Goal: Information Seeking & Learning: Learn about a topic

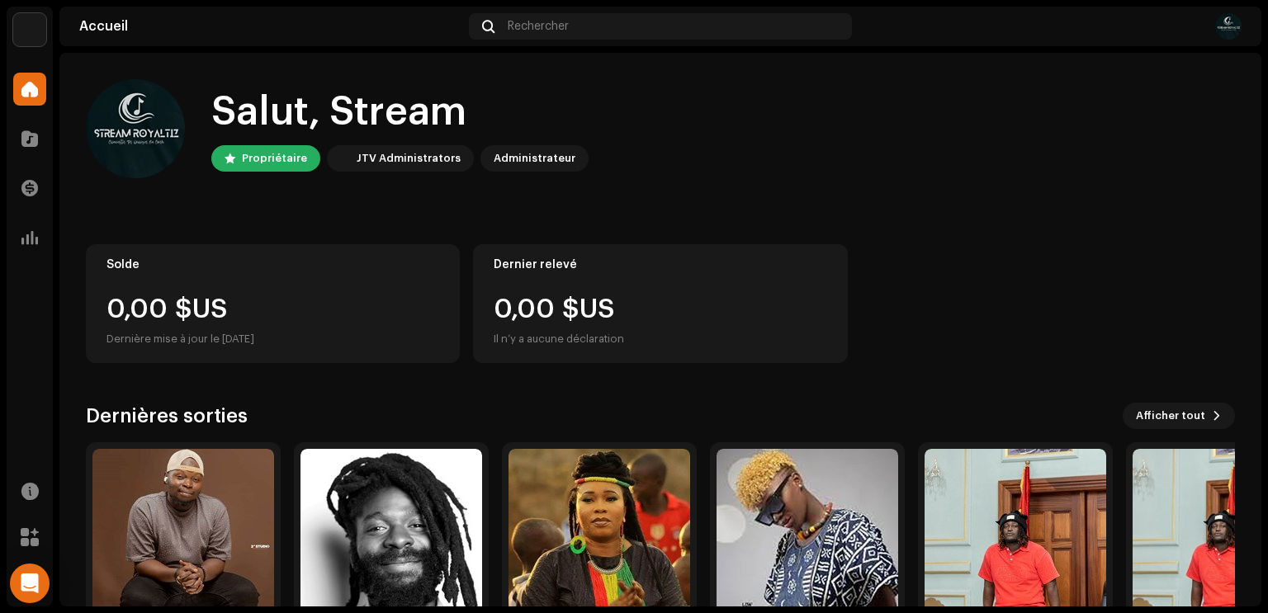
scroll to position [99, 0]
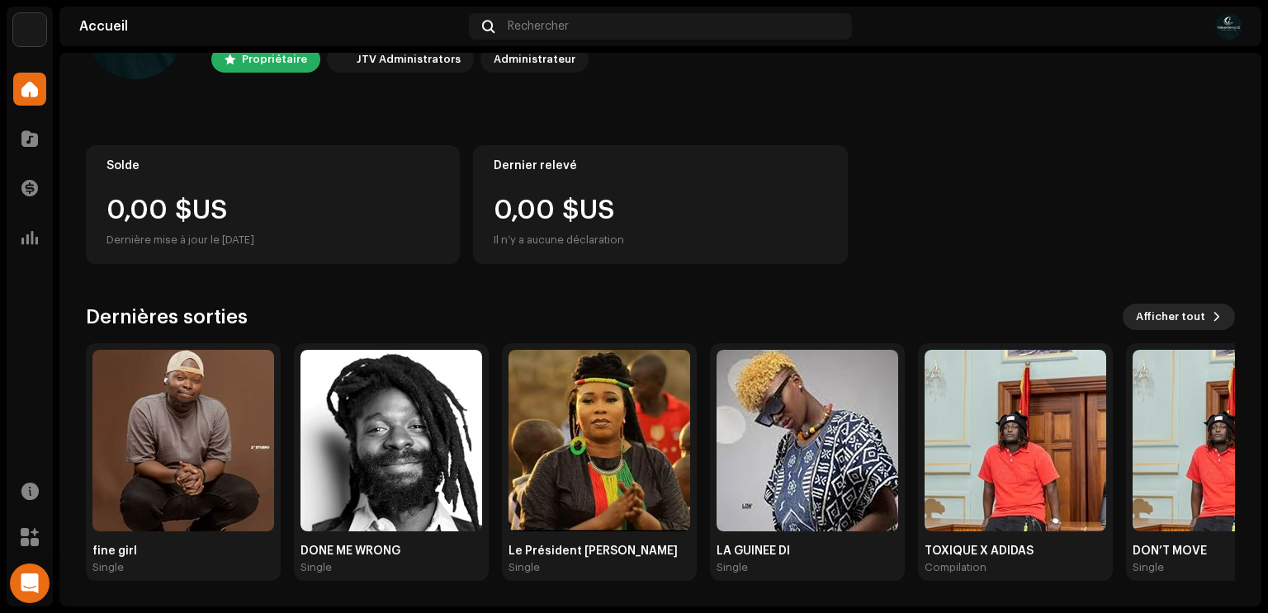
click at [1194, 315] on span "Afficher tout" at bounding box center [1170, 317] width 69 height 33
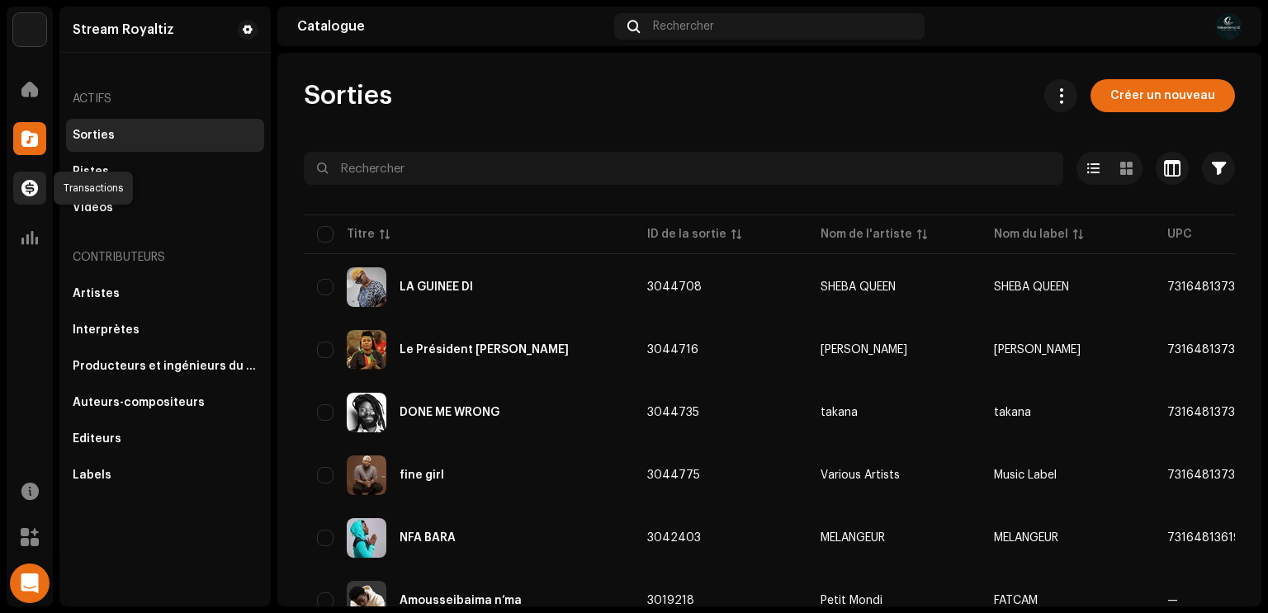
click at [32, 195] on span at bounding box center [29, 188] width 17 height 13
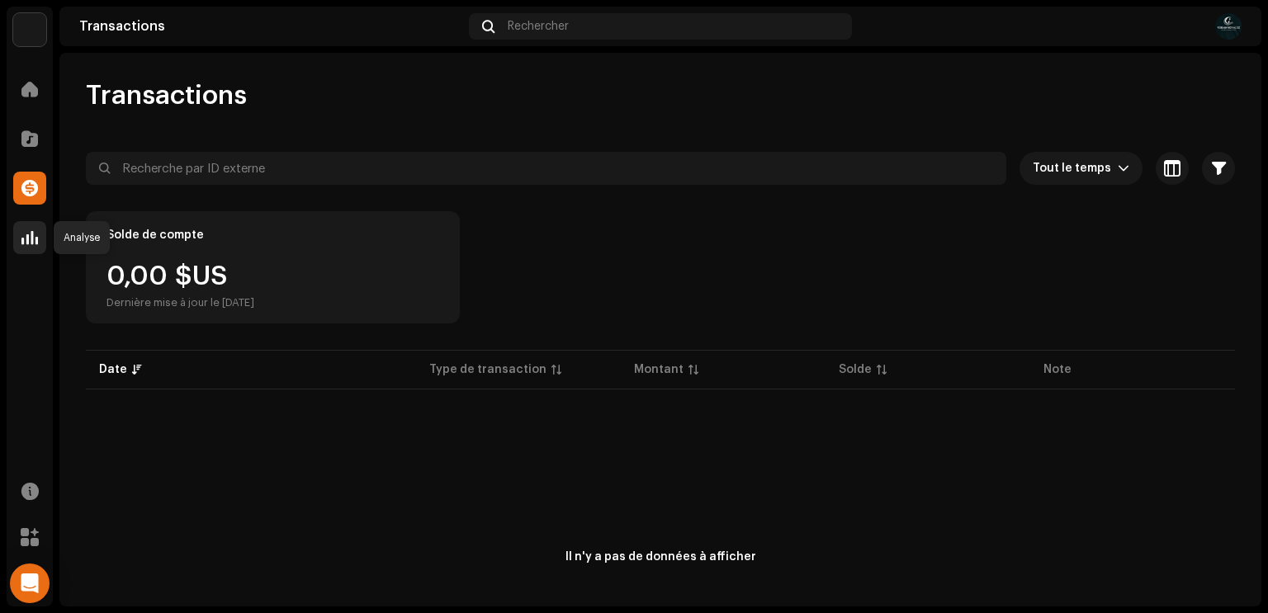
click at [31, 244] on span at bounding box center [29, 237] width 17 height 13
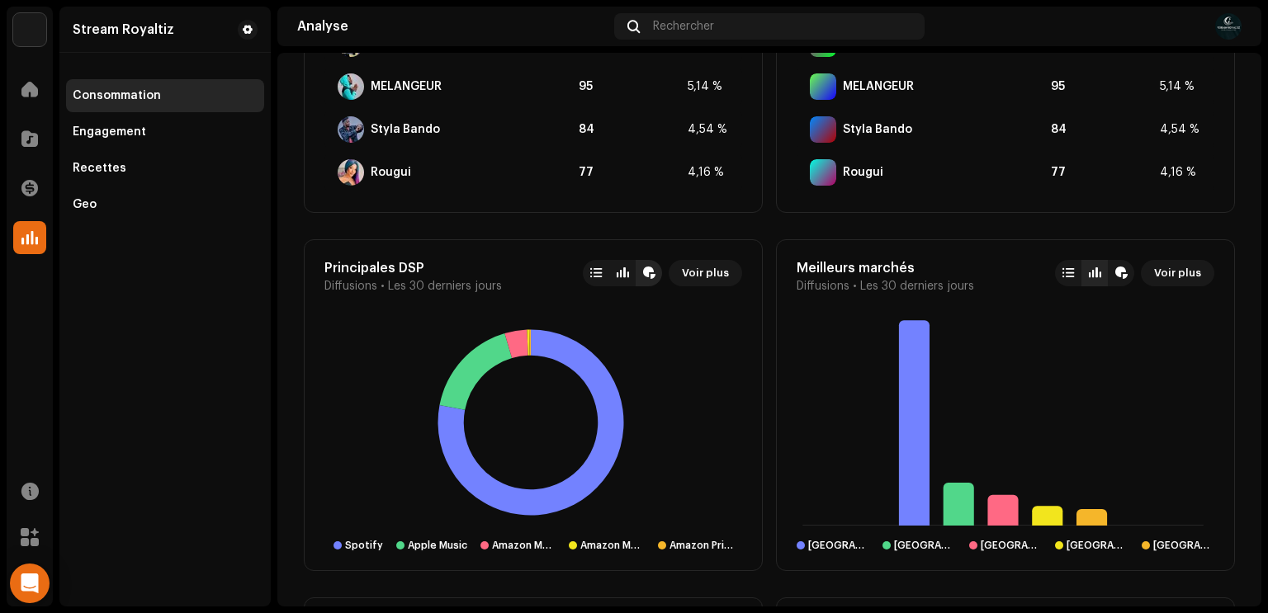
scroll to position [1129, 0]
click at [590, 273] on div at bounding box center [596, 272] width 12 height 13
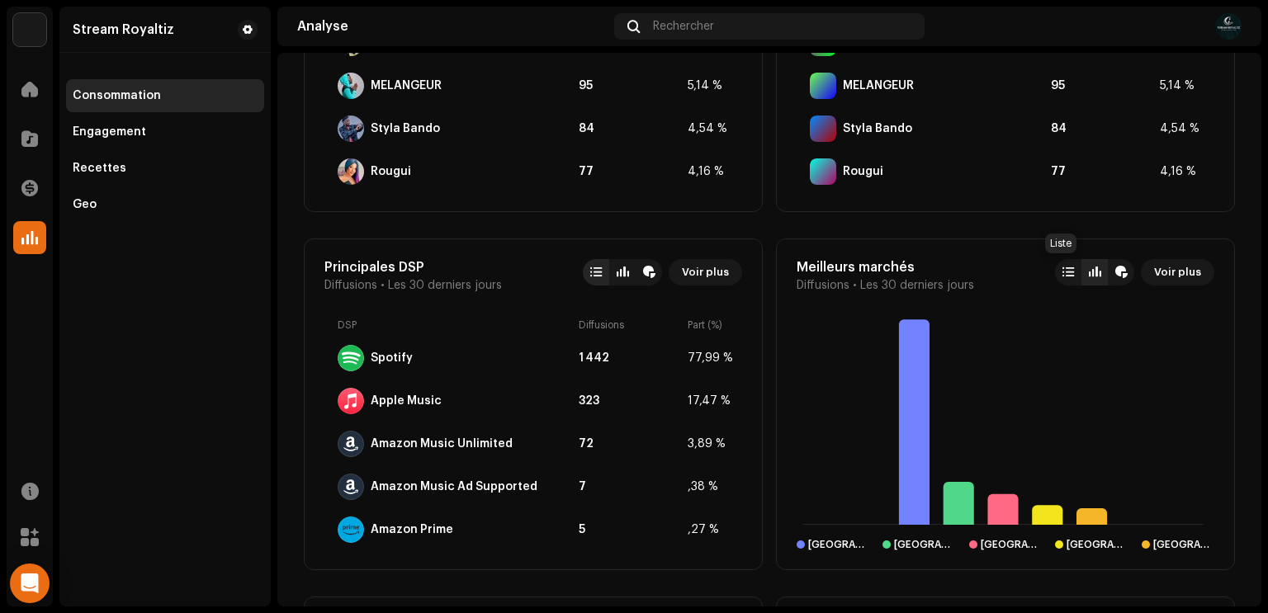
click at [1064, 278] on div at bounding box center [1068, 272] width 26 height 26
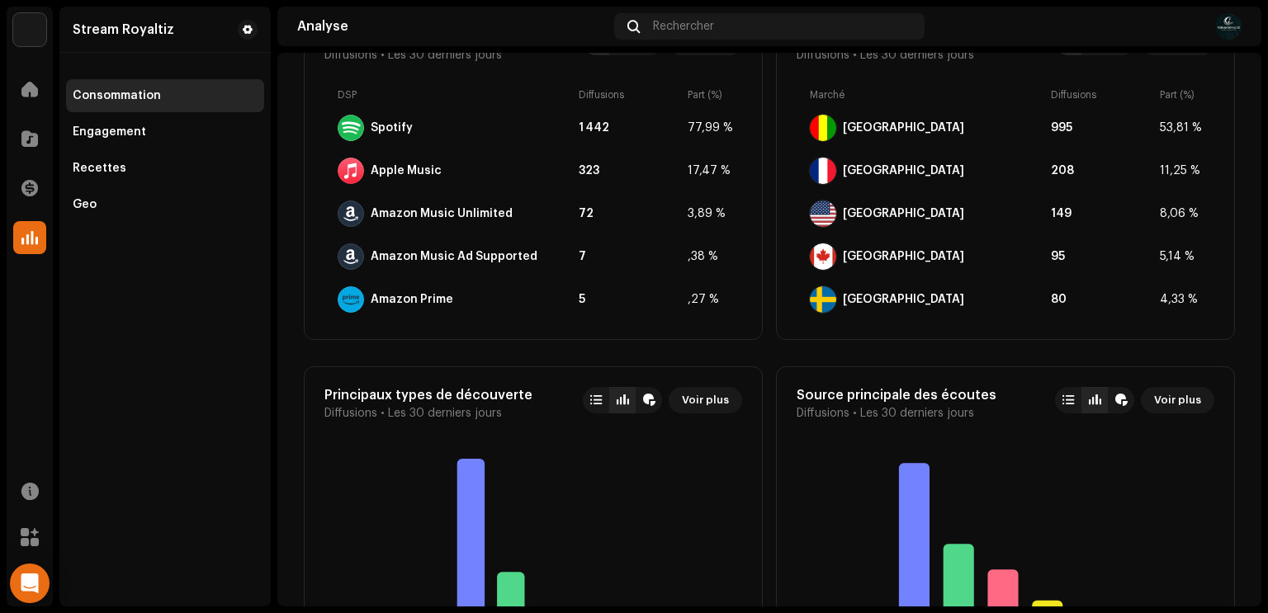
scroll to position [1361, 0]
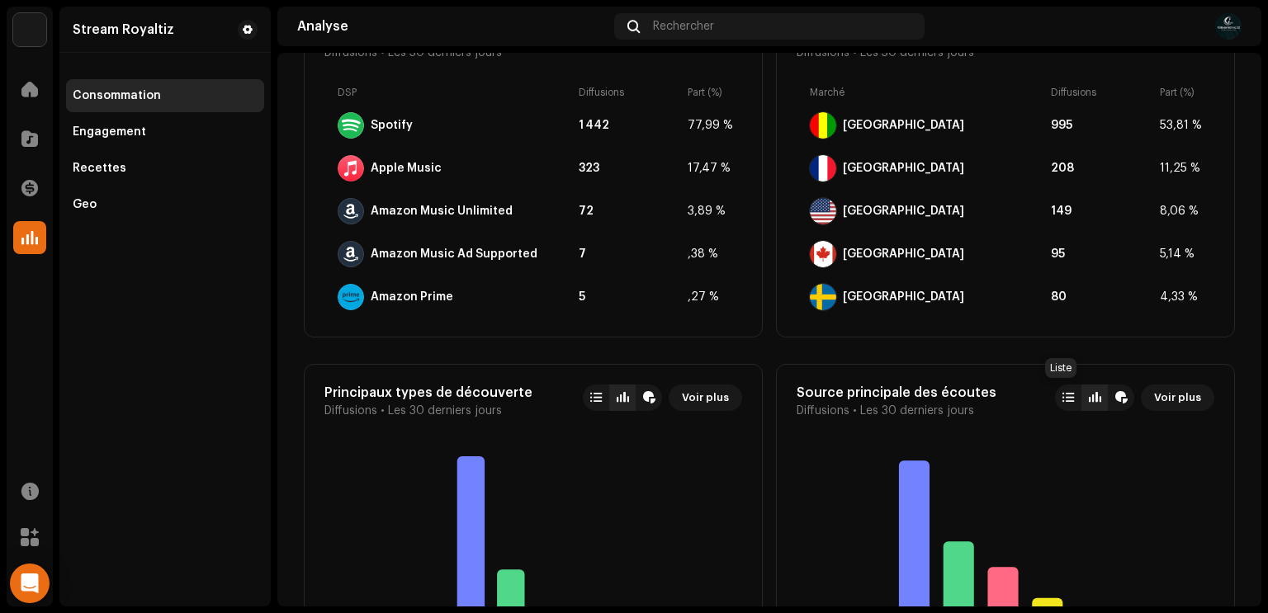
click at [1063, 398] on div at bounding box center [1069, 397] width 12 height 13
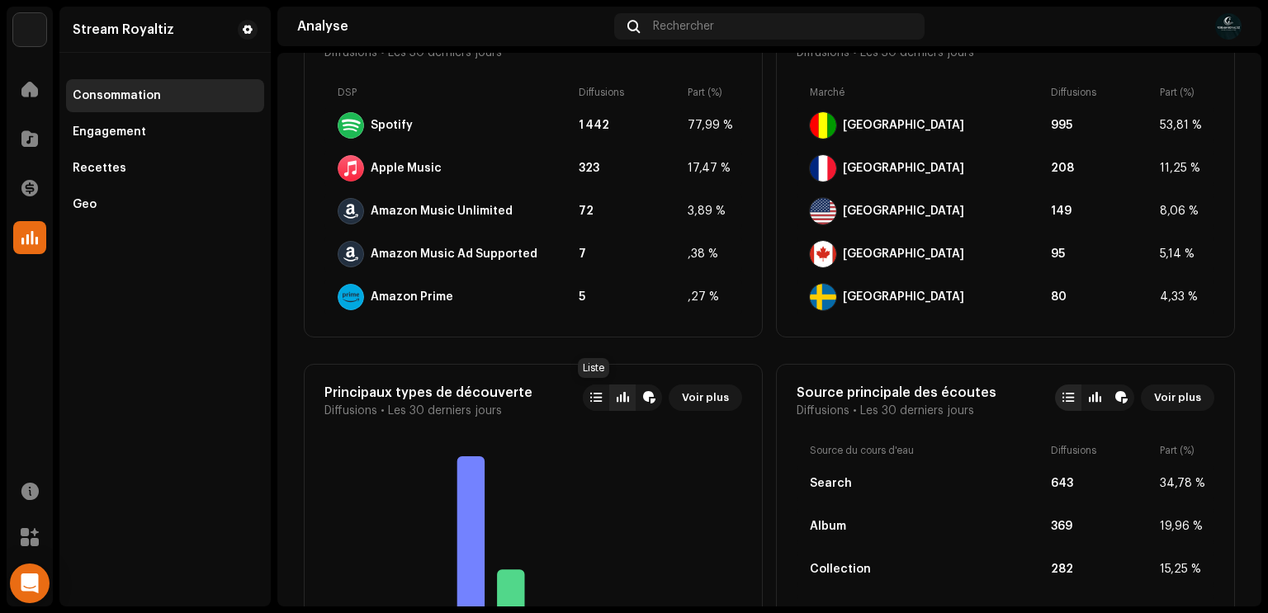
click at [583, 398] on div at bounding box center [596, 398] width 26 height 26
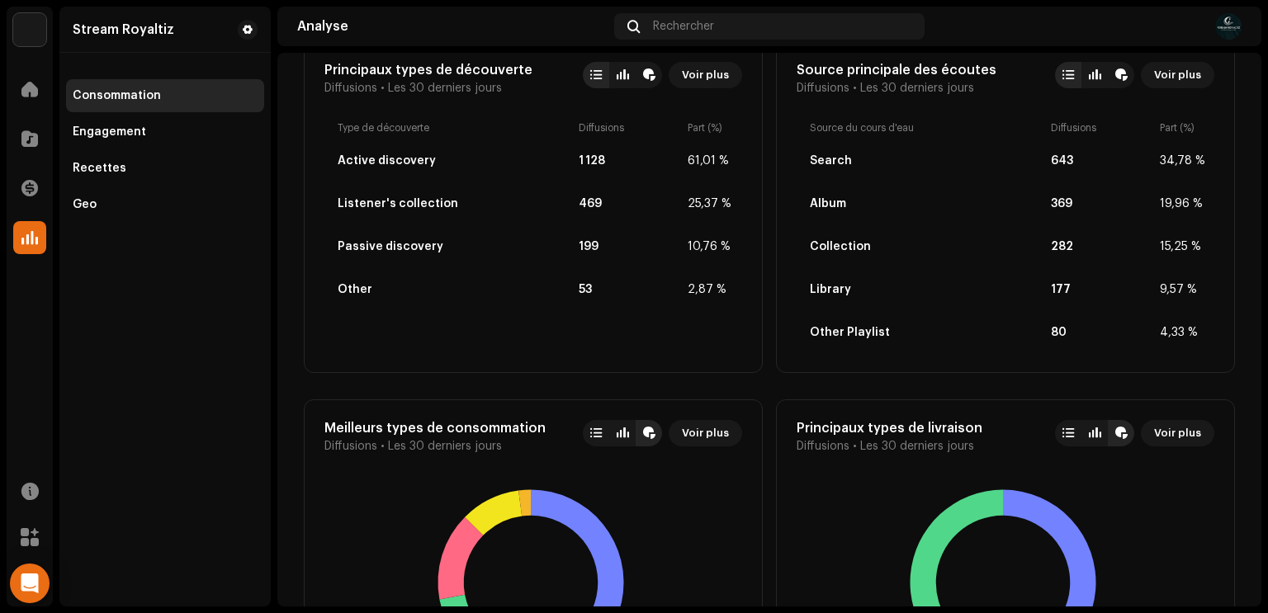
scroll to position [1690, 0]
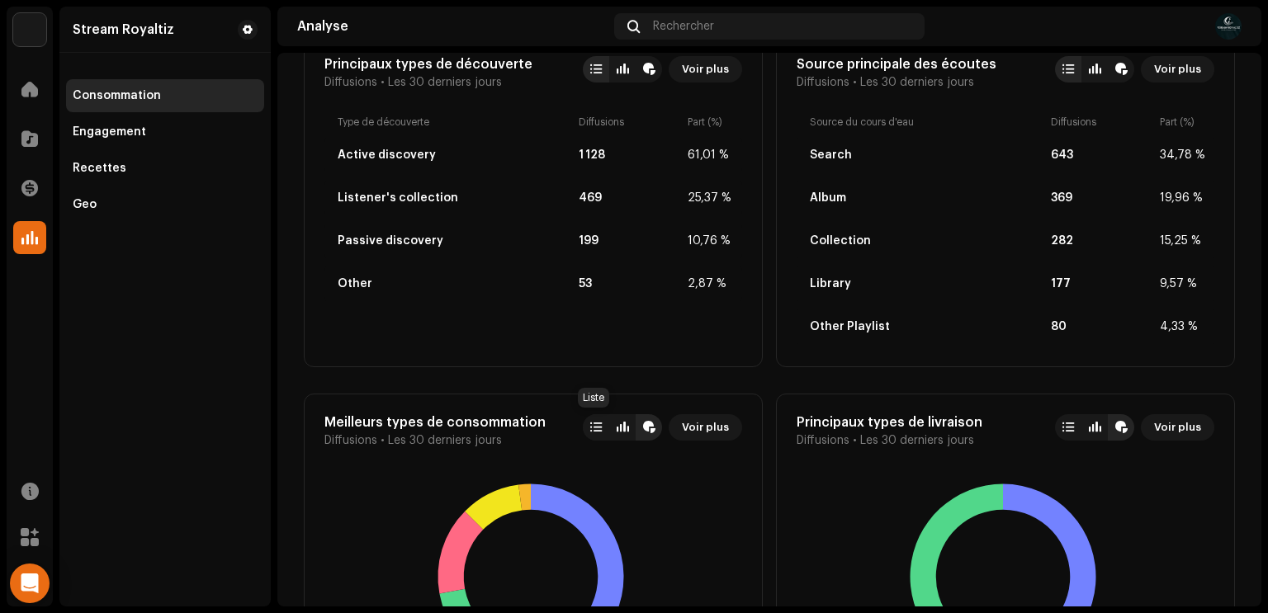
click at [590, 431] on div at bounding box center [596, 427] width 12 height 13
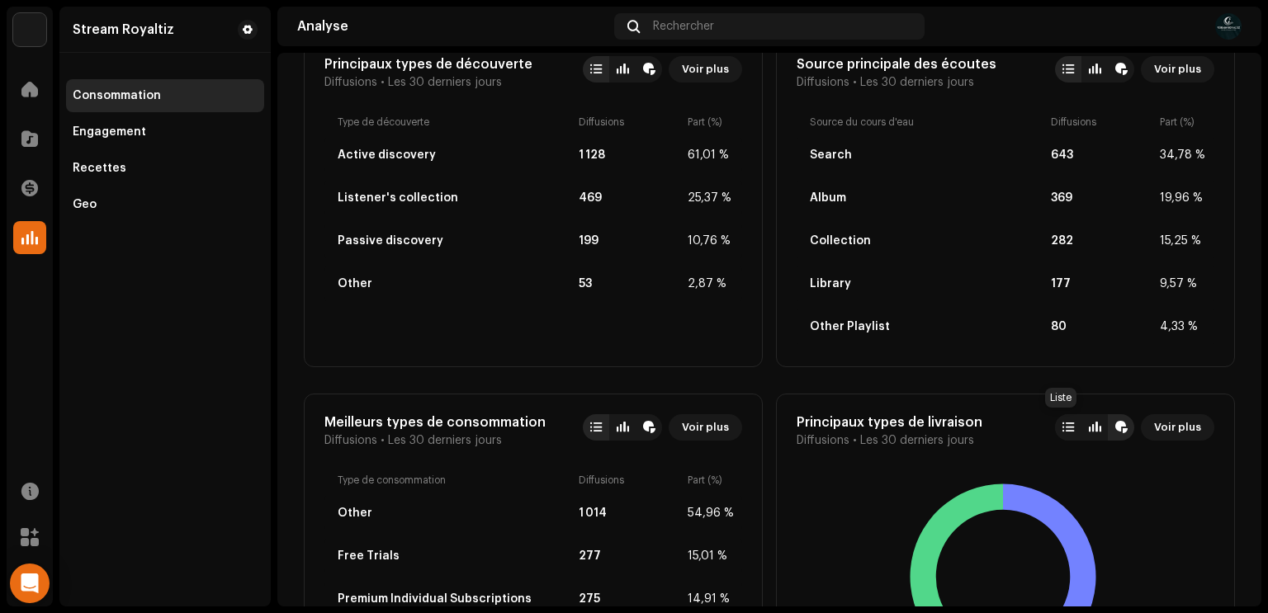
click at [1063, 429] on div at bounding box center [1069, 427] width 12 height 13
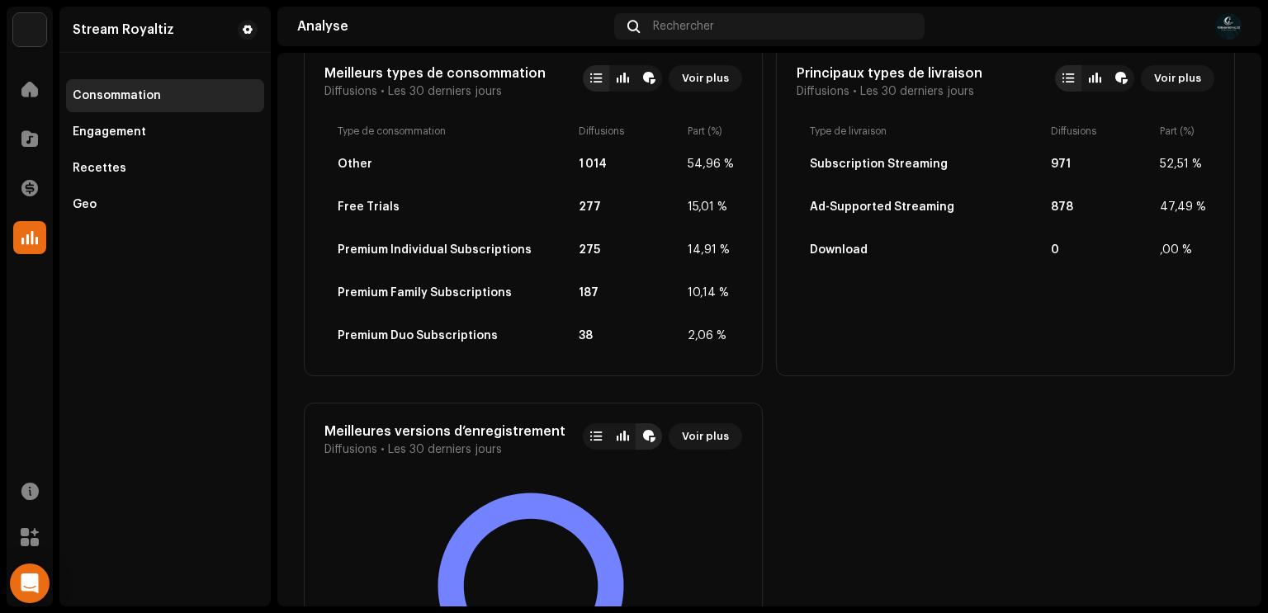
scroll to position [2044, 0]
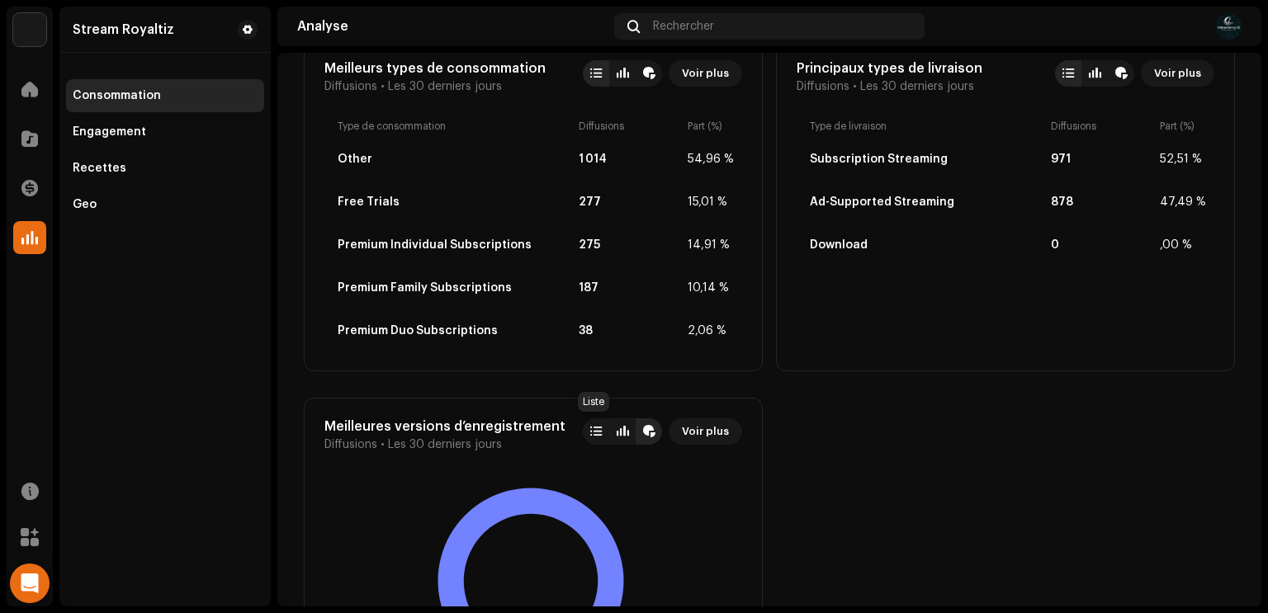
click at [596, 432] on div at bounding box center [596, 431] width 12 height 13
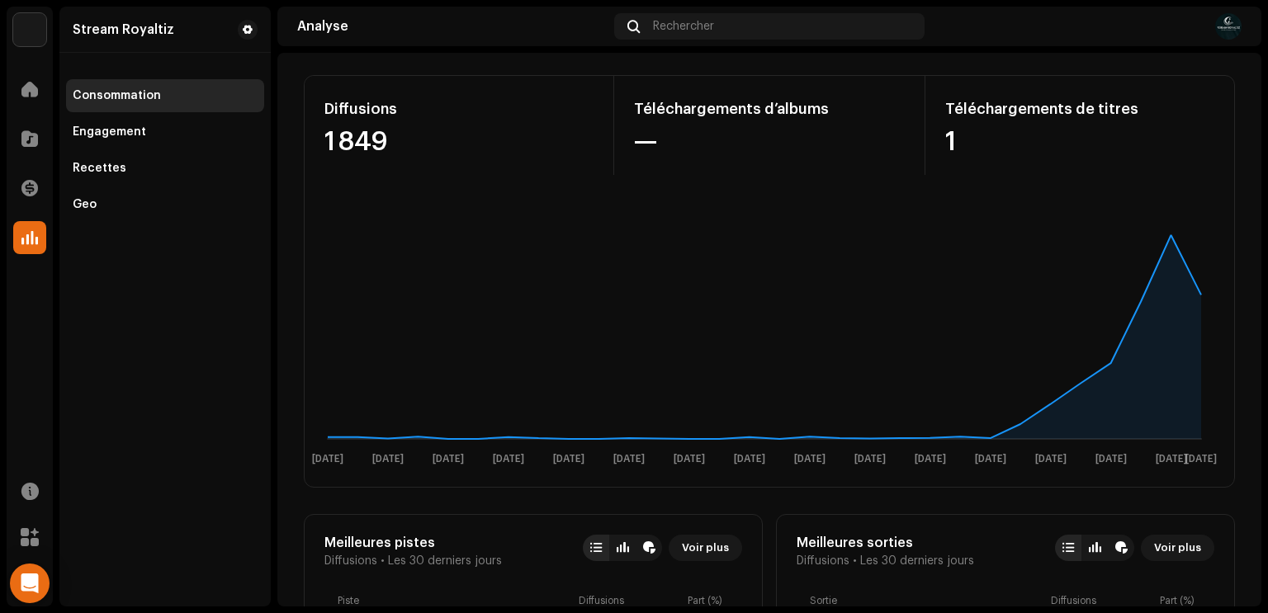
scroll to position [0, 0]
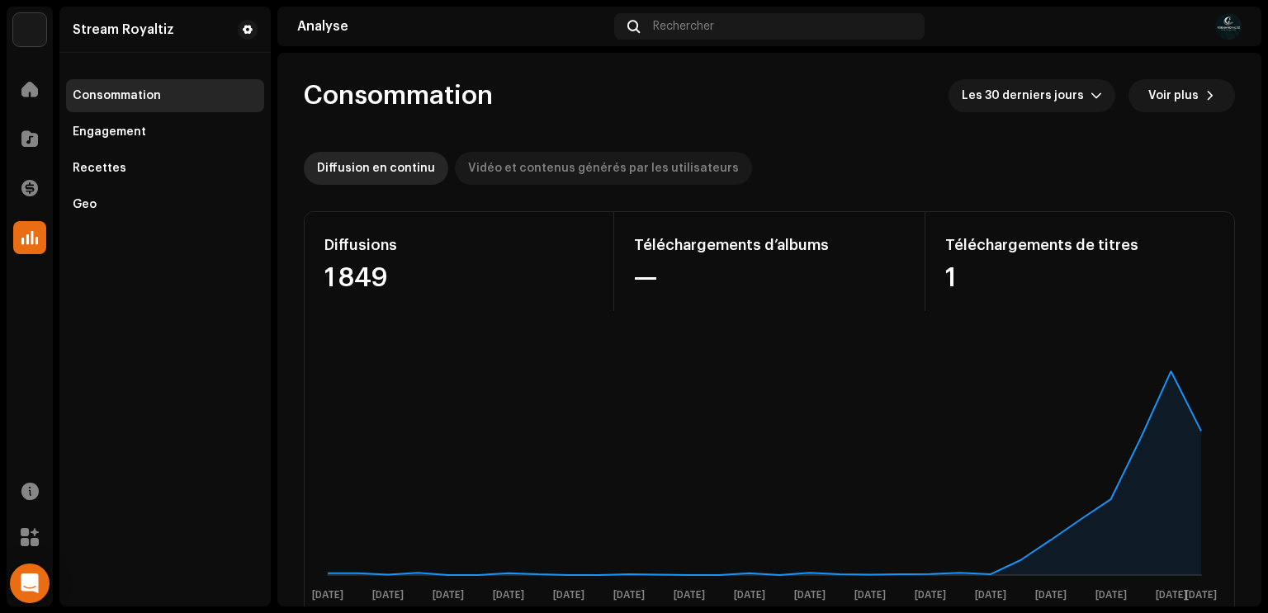
click at [562, 163] on div "Vidéo et contenus générés par les utilisateurs" at bounding box center [603, 168] width 271 height 33
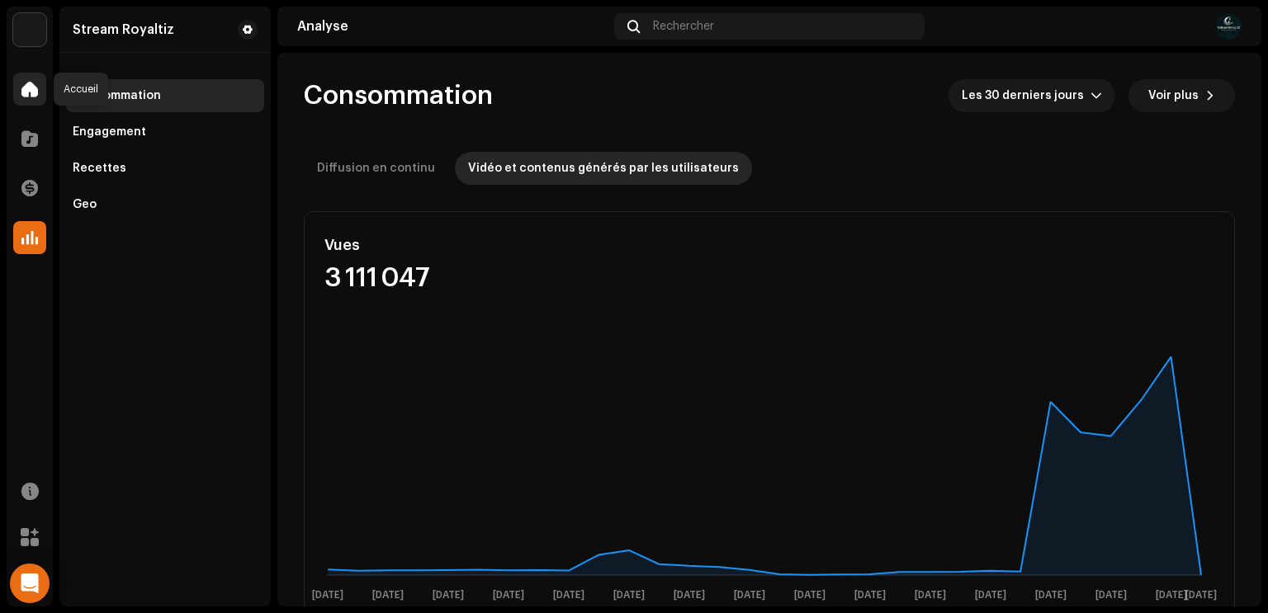
click at [36, 93] on span at bounding box center [29, 89] width 17 height 13
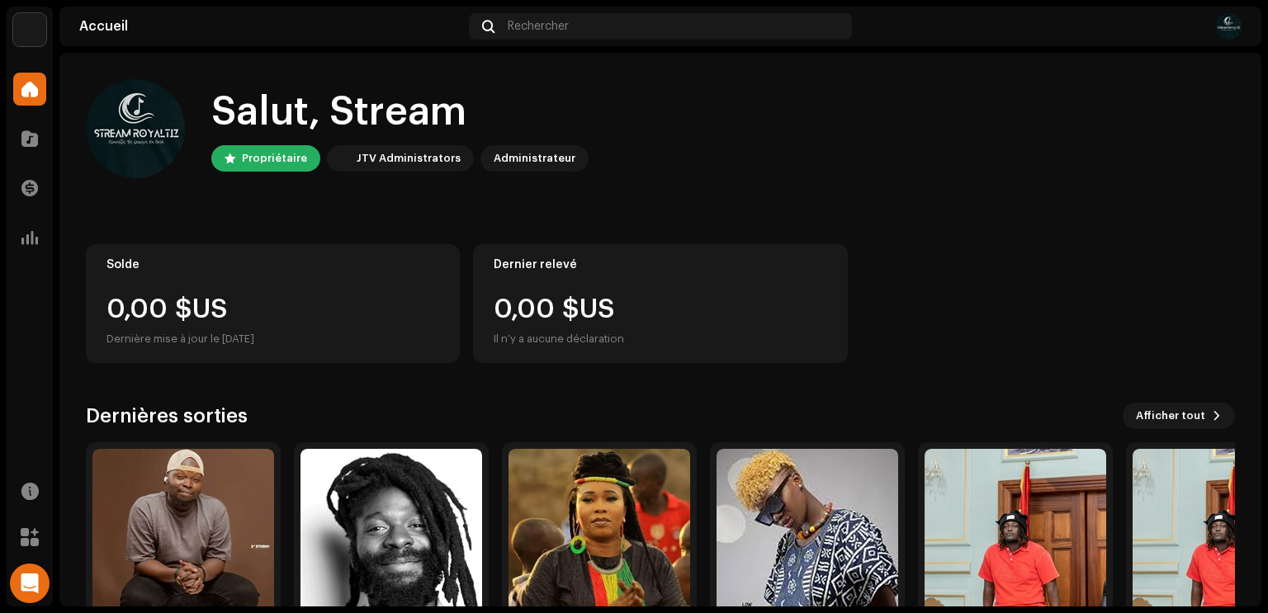
scroll to position [99, 0]
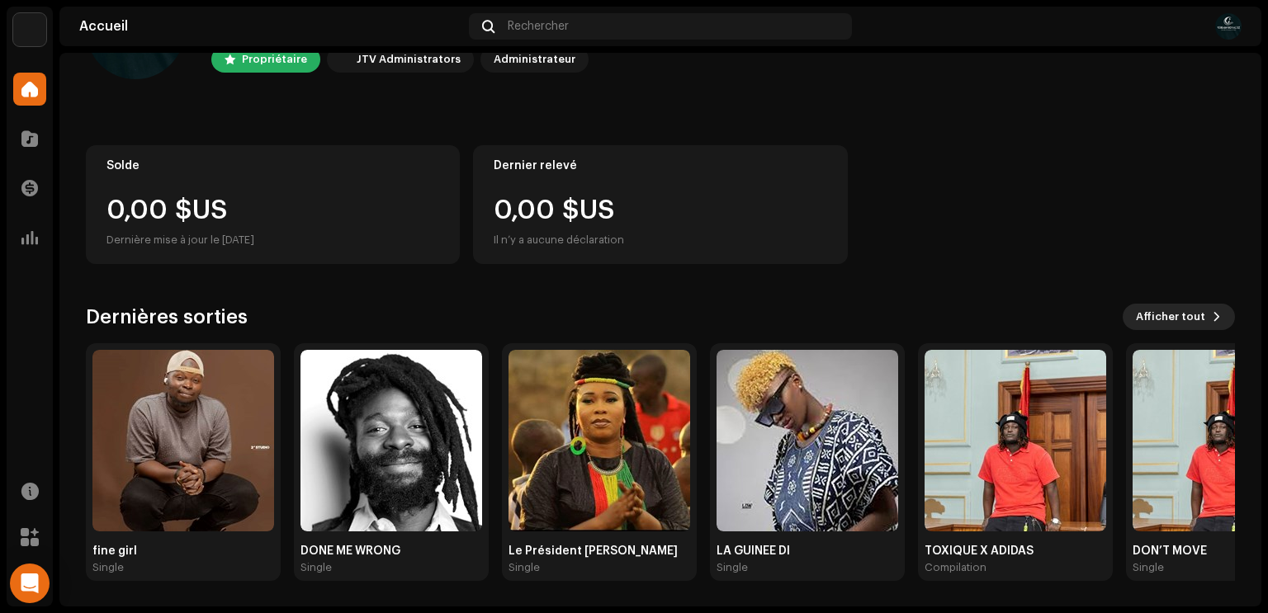
click at [1176, 323] on span "Afficher tout" at bounding box center [1170, 317] width 69 height 33
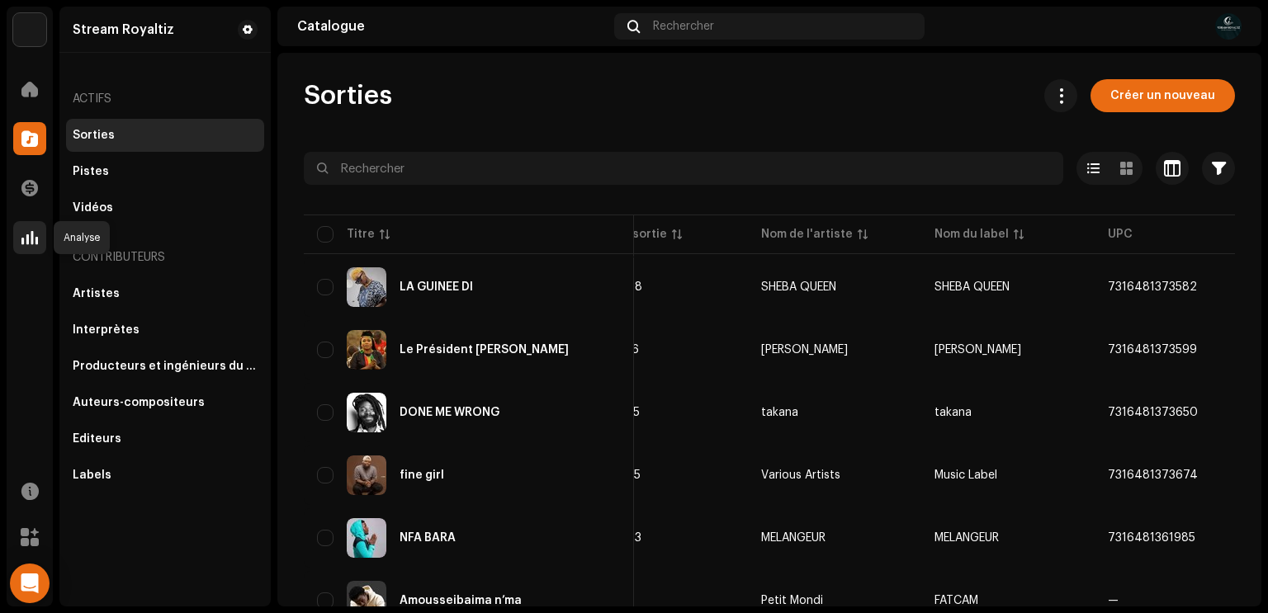
click at [27, 239] on span at bounding box center [29, 237] width 17 height 13
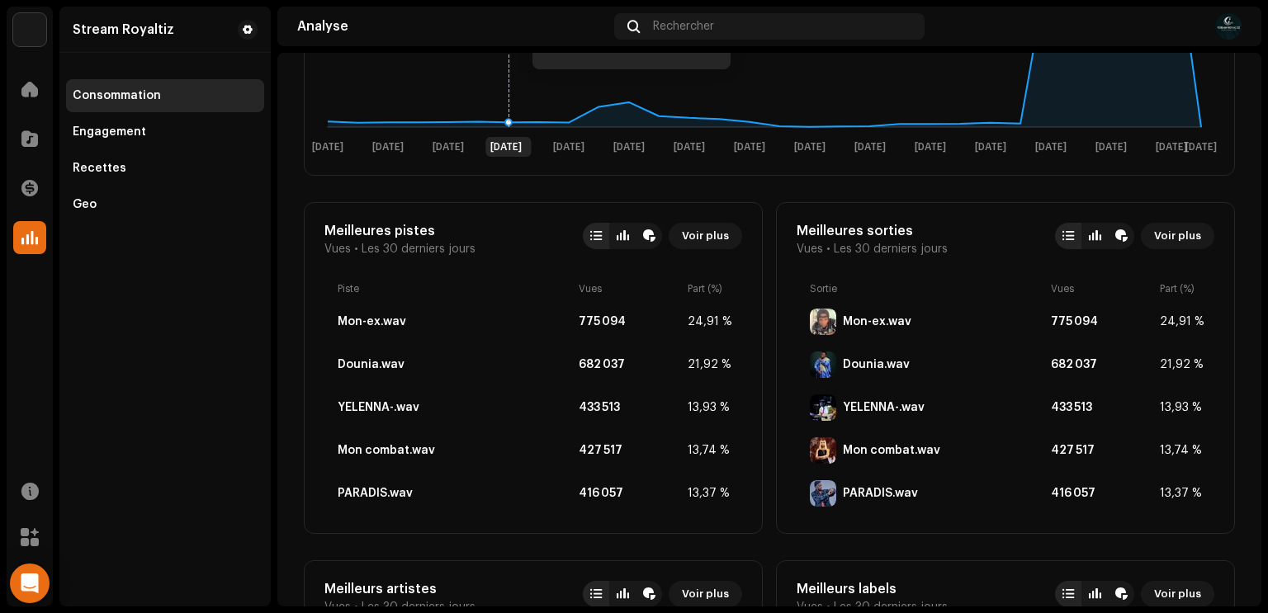
scroll to position [450, 0]
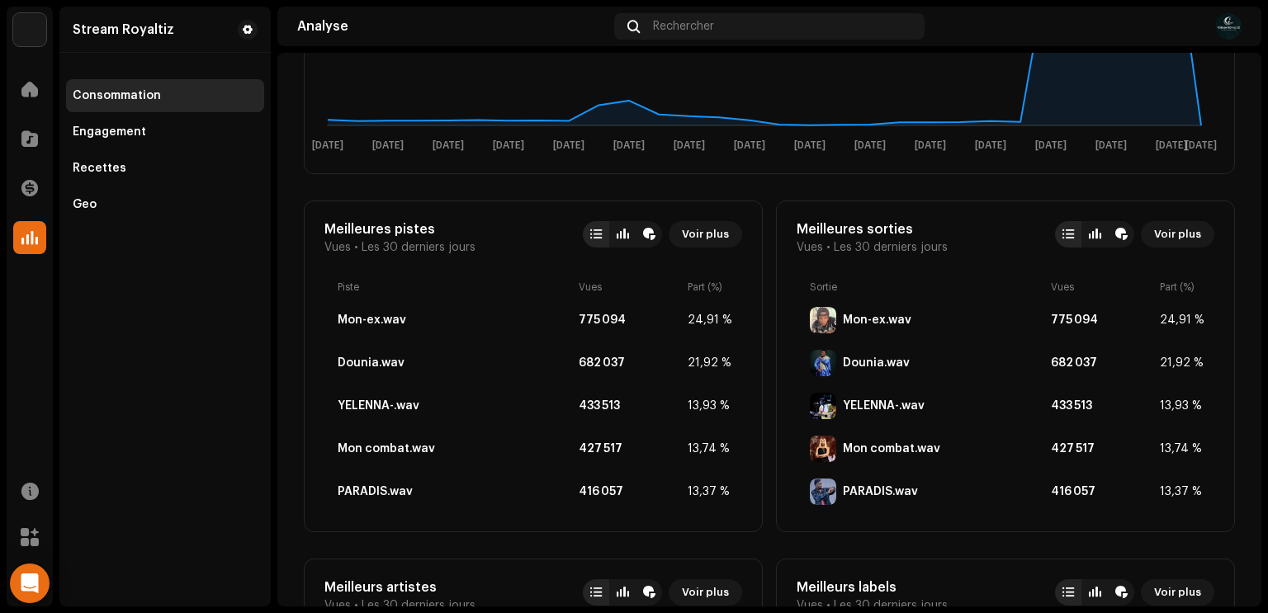
click at [515, 420] on div "YELENNA-.wav 433 513 13,93 %" at bounding box center [533, 406] width 418 height 40
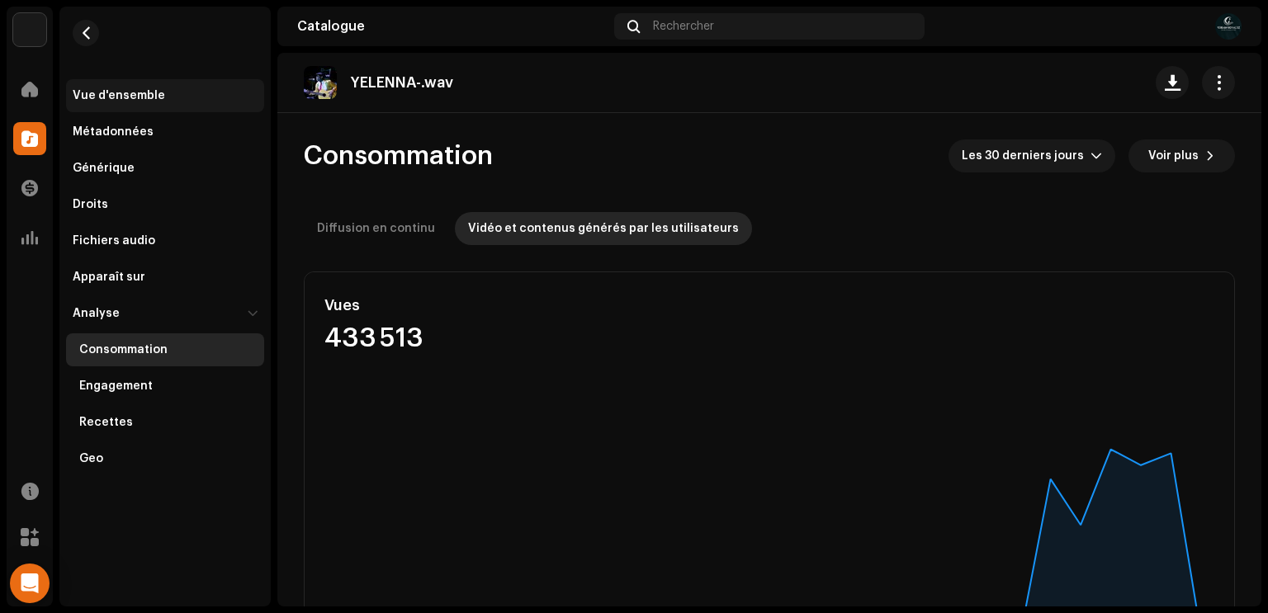
click at [135, 86] on div "Vue d'ensemble" at bounding box center [165, 95] width 198 height 33
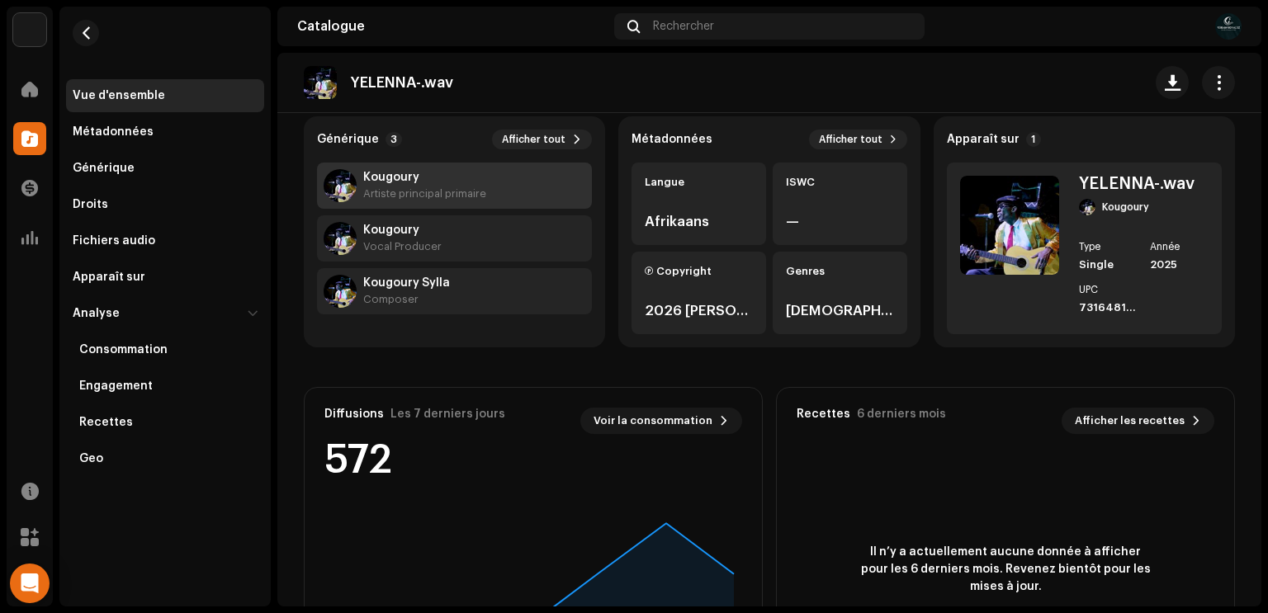
scroll to position [143, 0]
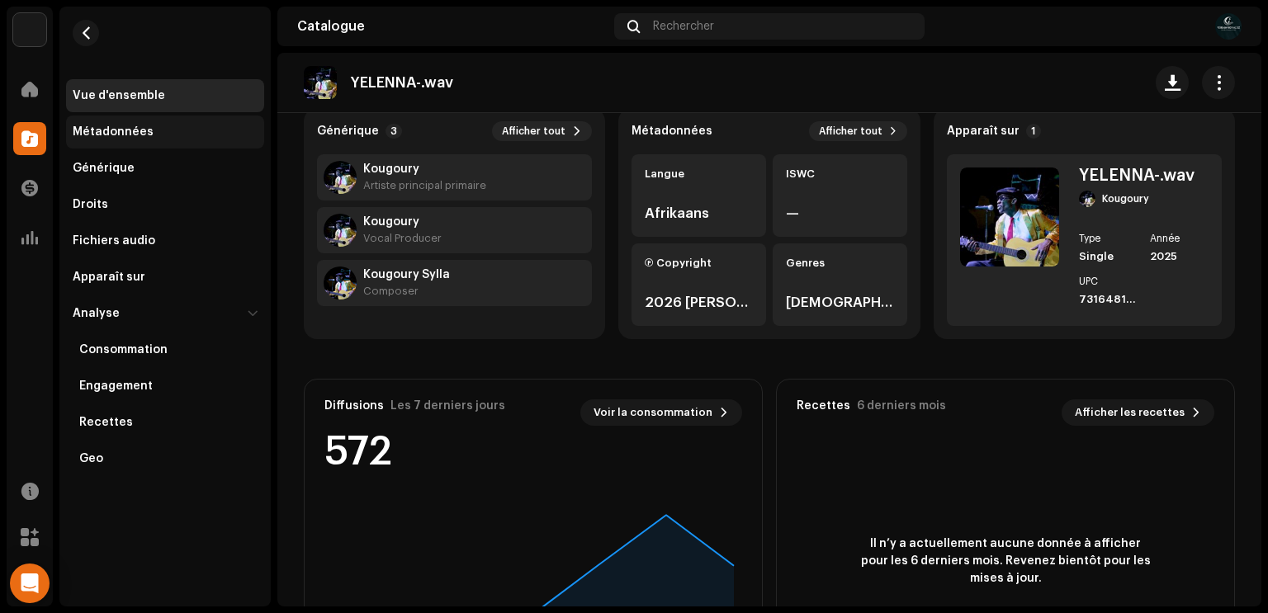
click at [129, 126] on div "Métadonnées" at bounding box center [113, 131] width 81 height 13
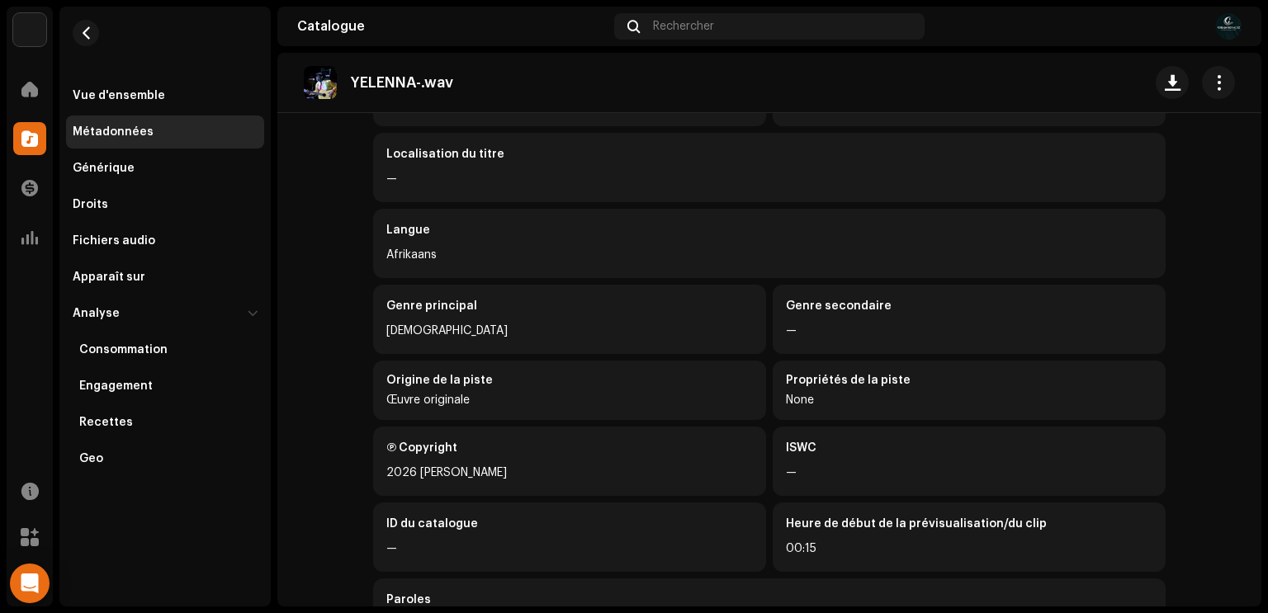
scroll to position [220, 0]
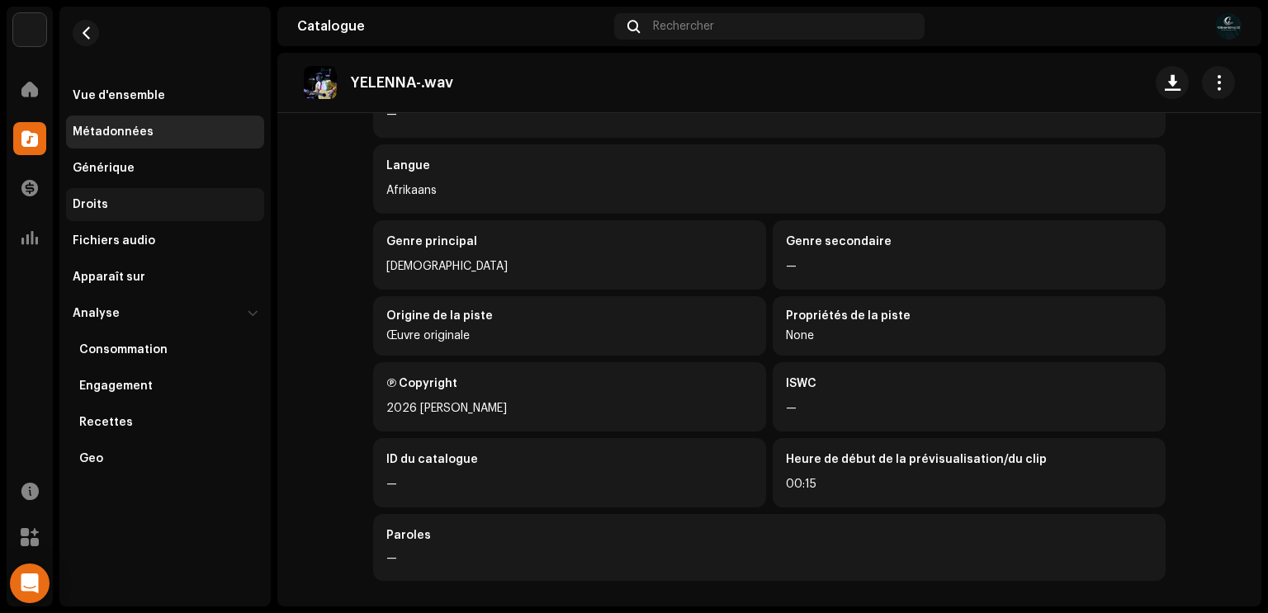
click at [157, 210] on div "Droits" at bounding box center [165, 204] width 185 height 13
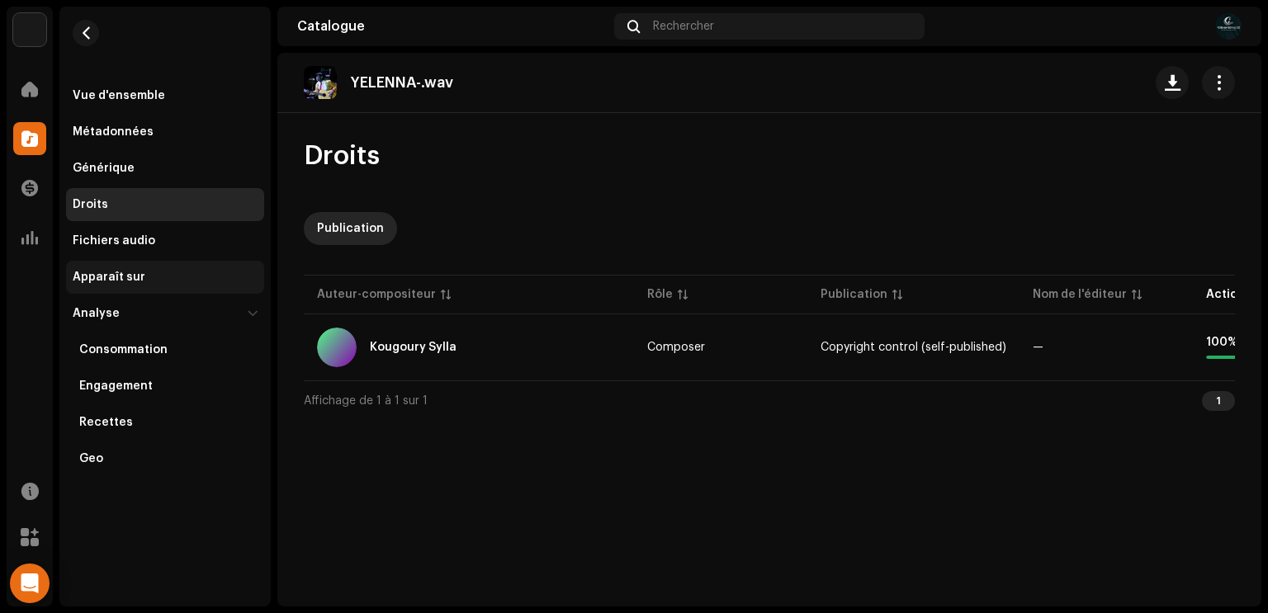
click at [132, 277] on div "Apparaît sur" at bounding box center [109, 277] width 73 height 13
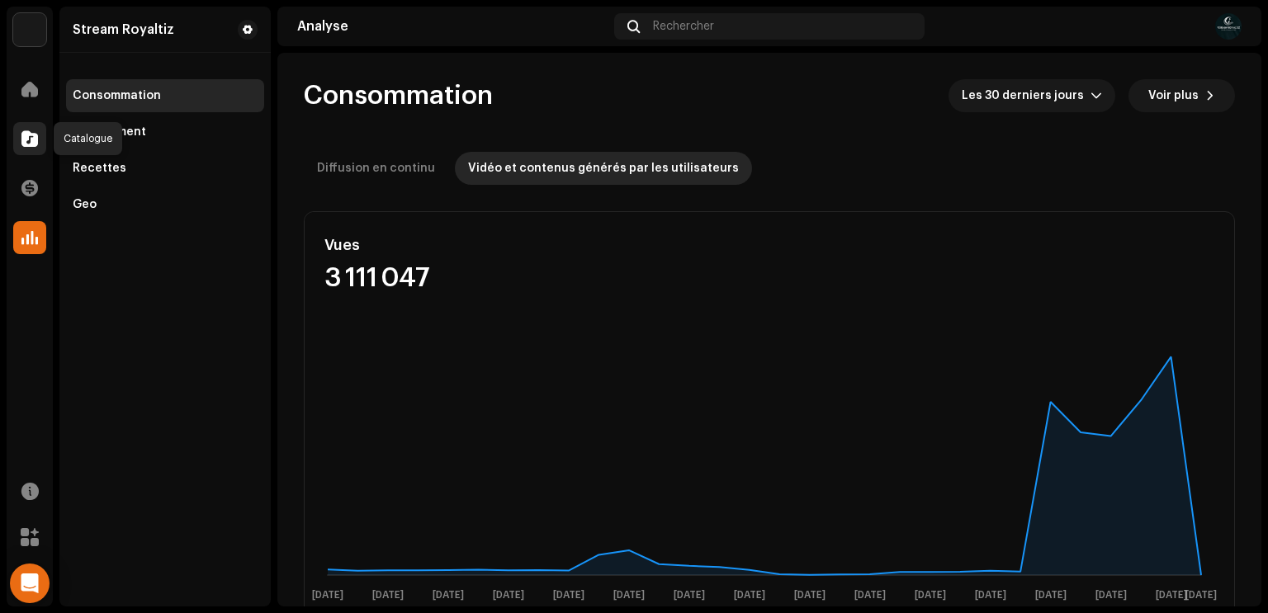
click at [32, 150] on div at bounding box center [29, 138] width 33 height 33
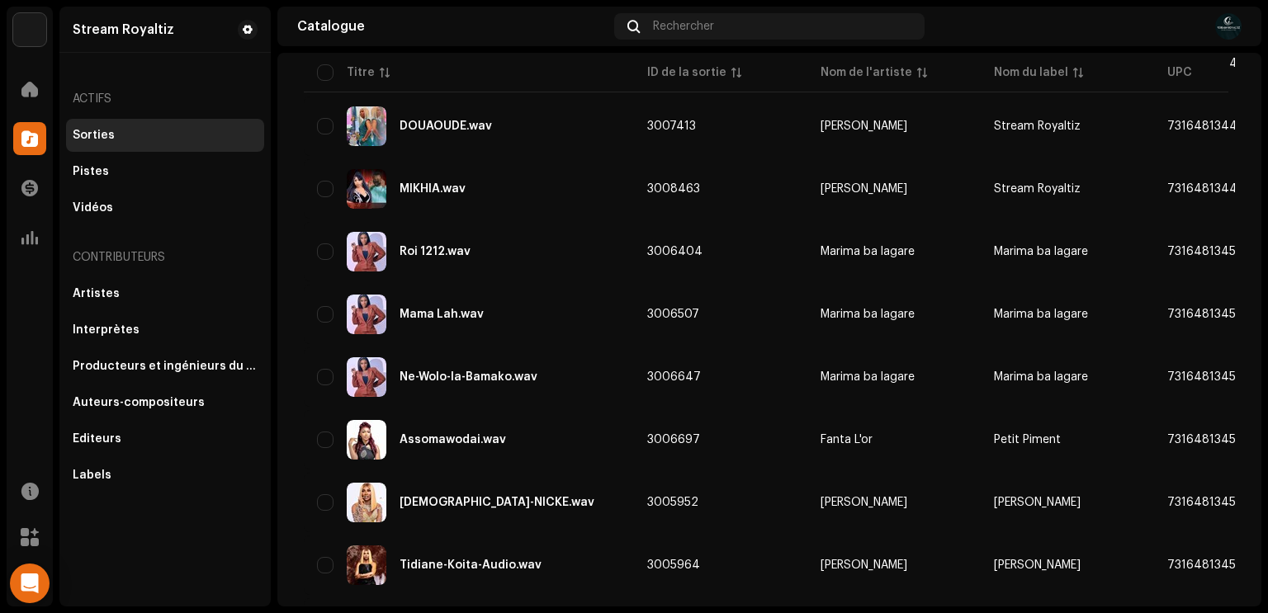
scroll to position [1206, 0]
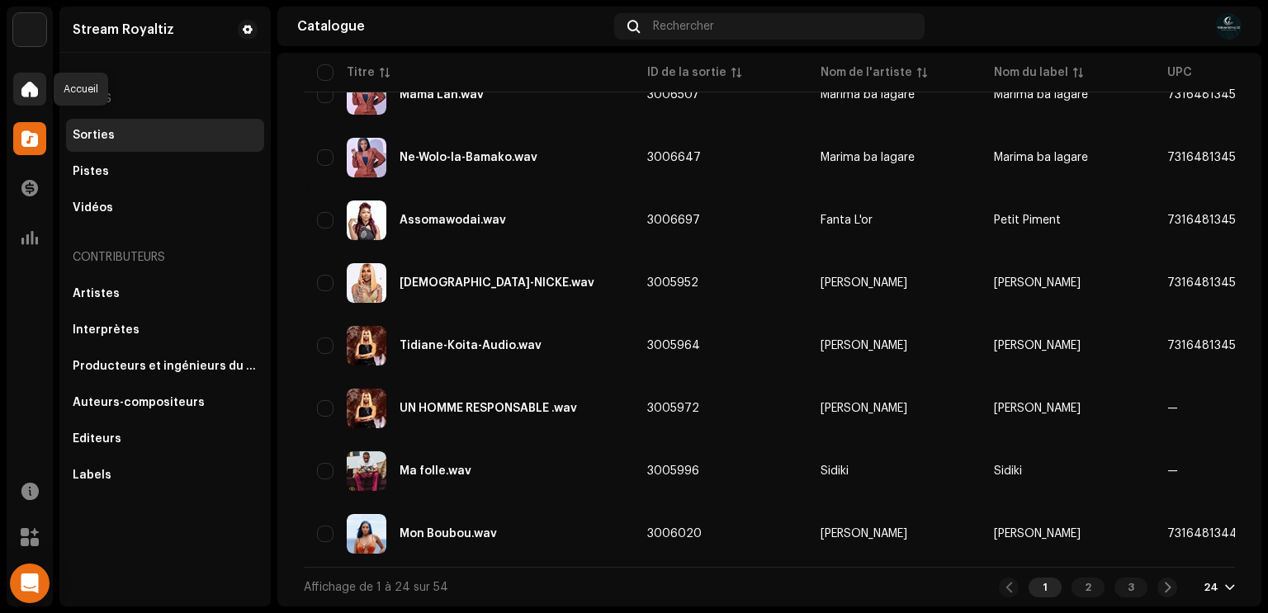
click at [22, 88] on span at bounding box center [29, 89] width 17 height 13
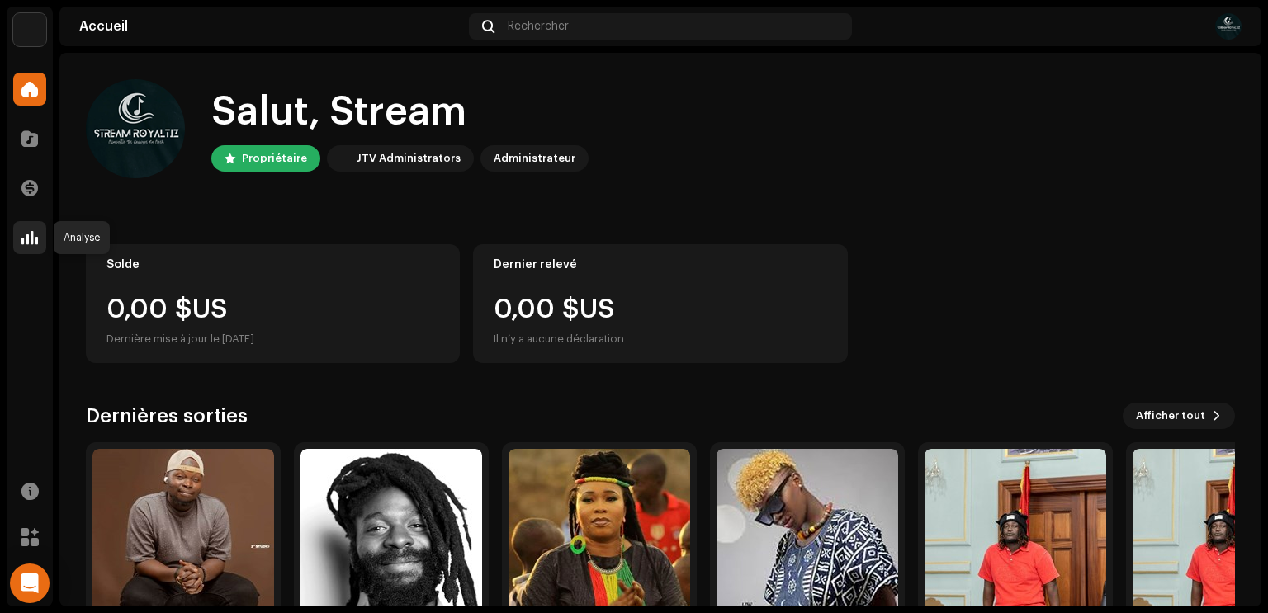
click at [20, 243] on div at bounding box center [29, 237] width 33 height 33
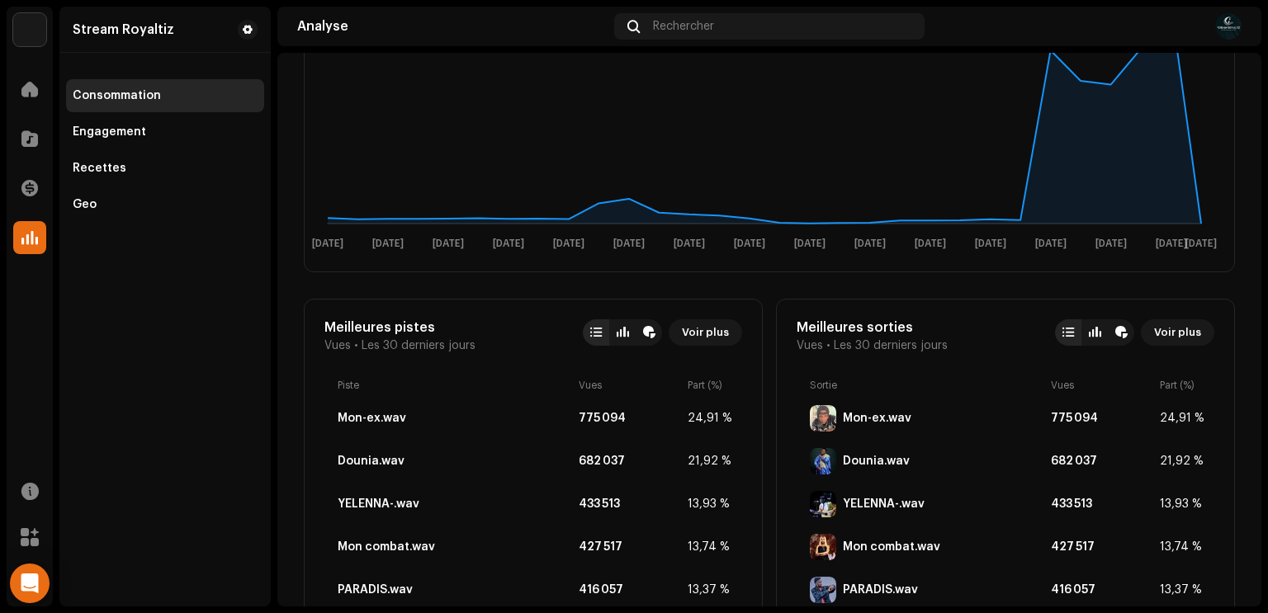
scroll to position [348, 0]
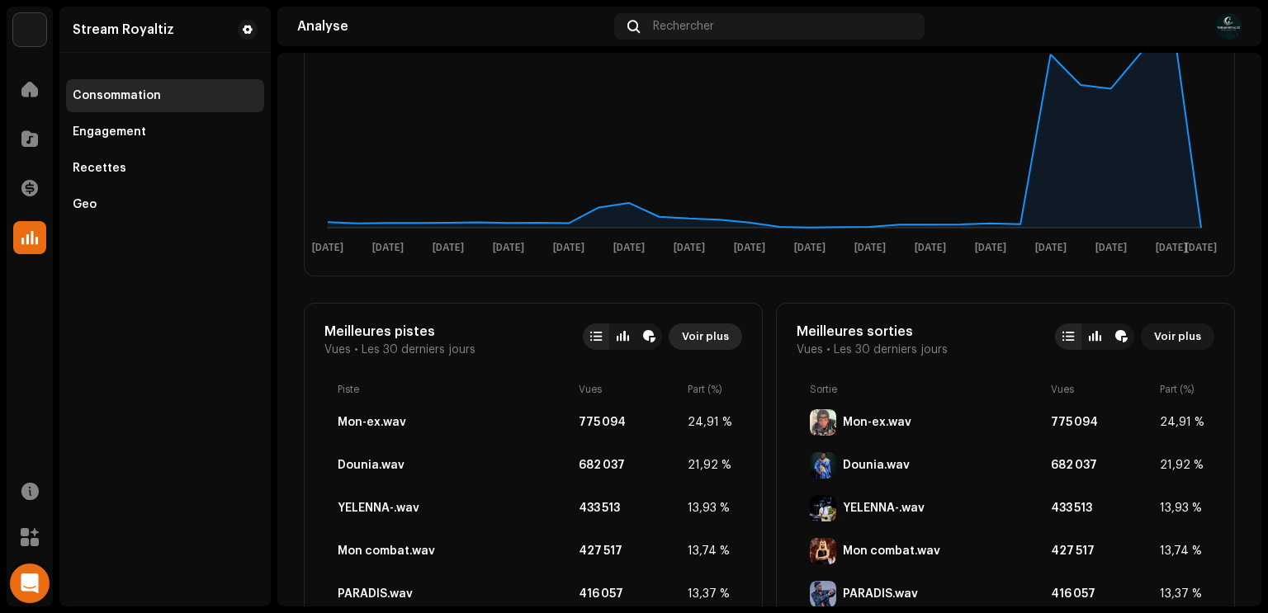
click at [703, 339] on span "Voir plus" at bounding box center [705, 336] width 47 height 33
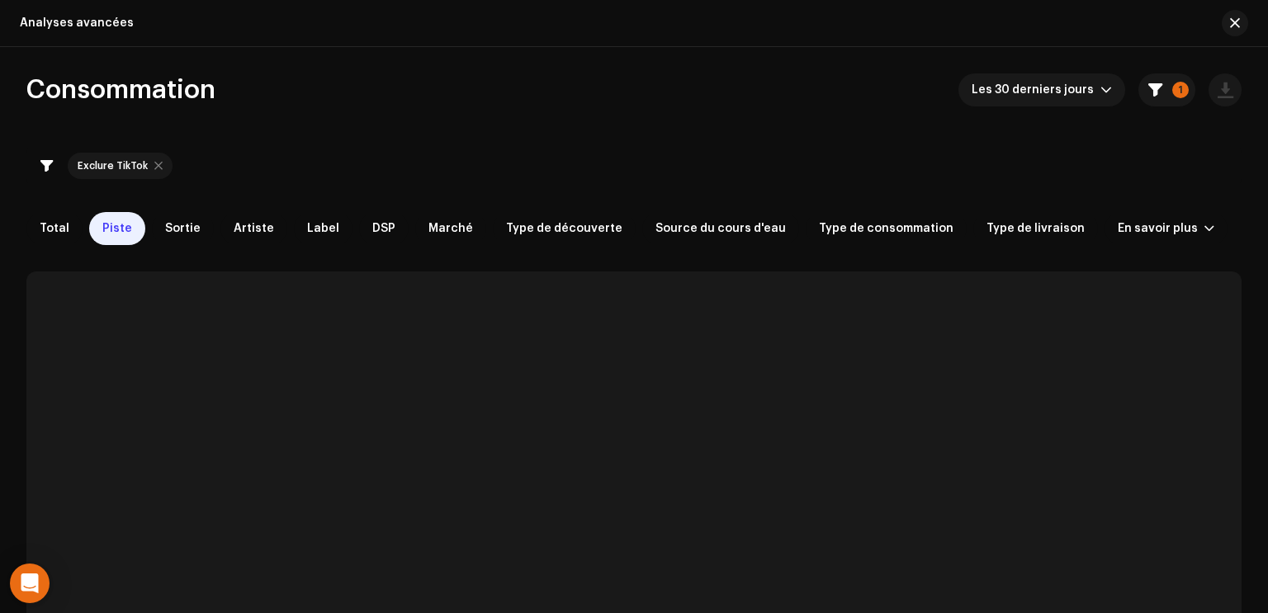
checkbox input "true"
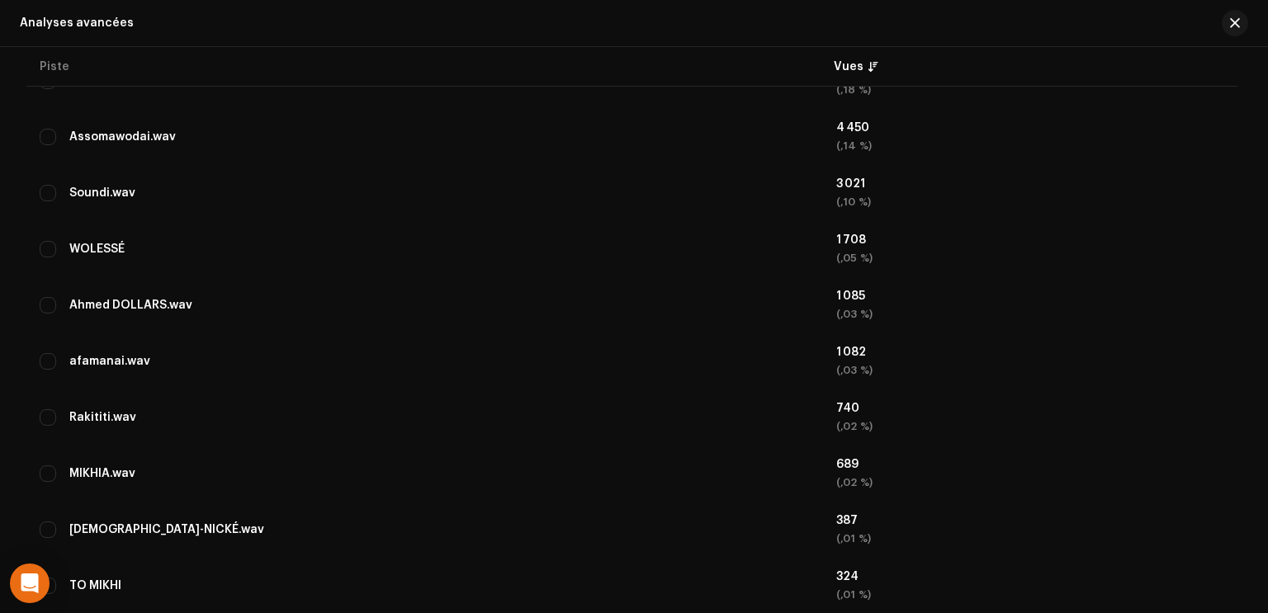
scroll to position [1715, 0]
